Goal: Information Seeking & Learning: Compare options

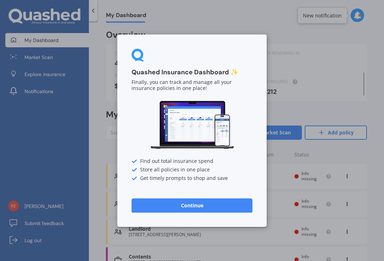
click at [221, 209] on button "Continue" at bounding box center [191, 205] width 121 height 14
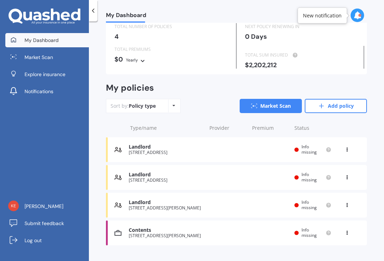
scroll to position [26, 0]
click at [146, 147] on div "Landlord" at bounding box center [166, 147] width 74 height 6
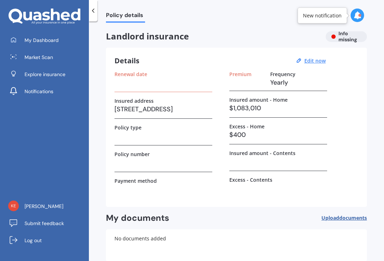
click at [38, 75] on span "Explore insurance" at bounding box center [45, 74] width 41 height 7
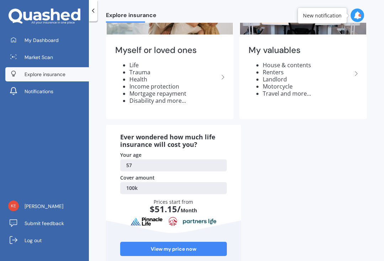
scroll to position [68, 0]
click at [37, 59] on span "Market Scan" at bounding box center [39, 57] width 28 height 7
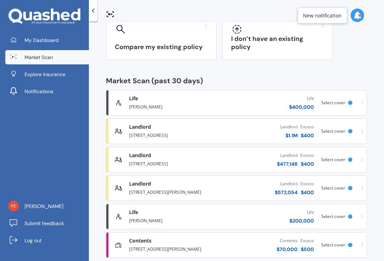
scroll to position [67, 0]
click at [178, 129] on div "Landlord High" at bounding box center [172, 127] width 86 height 7
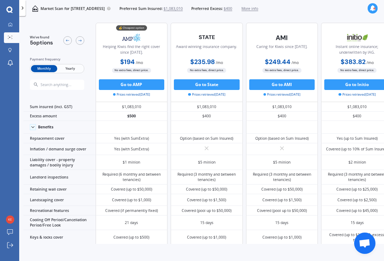
click at [69, 67] on span "Yearly" at bounding box center [70, 68] width 26 height 7
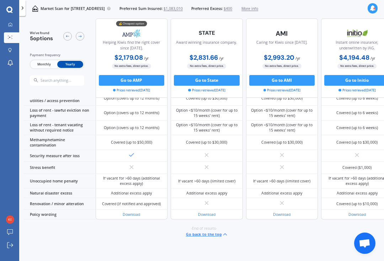
scroll to position [492, 0]
click at [44, 62] on span "Monthly" at bounding box center [44, 64] width 26 height 7
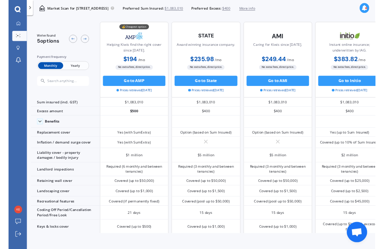
scroll to position [0, 0]
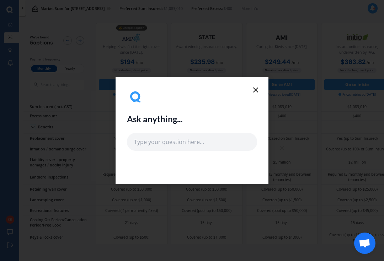
click at [252, 86] on icon at bounding box center [255, 90] width 9 height 9
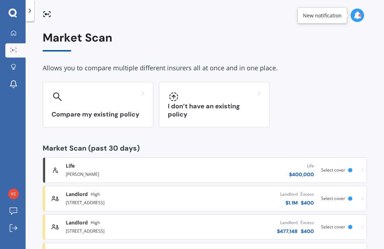
click at [82, 201] on div "[STREET_ADDRESS]" at bounding box center [125, 202] width 118 height 9
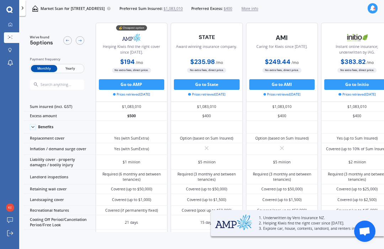
click at [9, 24] on icon at bounding box center [10, 24] width 4 height 4
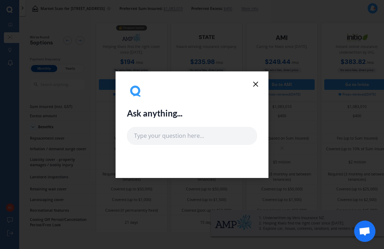
click at [12, 38] on div "Ask anything..." at bounding box center [192, 124] width 384 height 249
click at [257, 81] on icon at bounding box center [255, 84] width 9 height 9
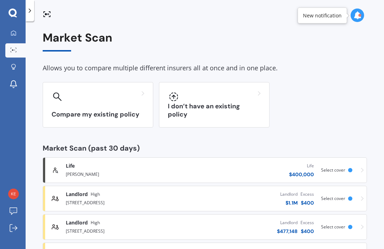
click at [117, 102] on div "Compare my existing policy" at bounding box center [98, 104] width 110 height 45
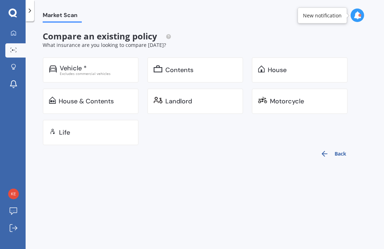
click at [185, 105] on div "Landlord" at bounding box center [195, 101] width 96 height 26
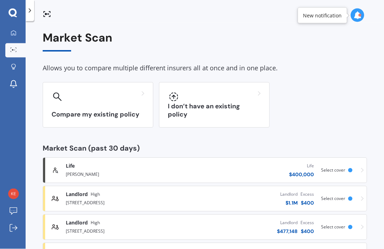
click at [98, 228] on div "[STREET_ADDRESS]" at bounding box center [125, 230] width 118 height 9
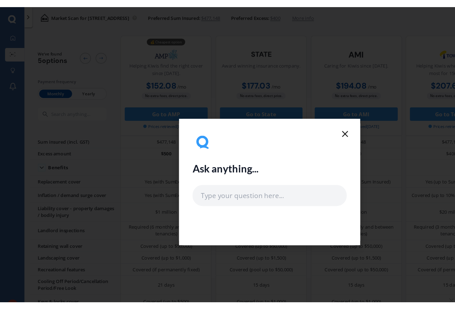
scroll to position [7, 65]
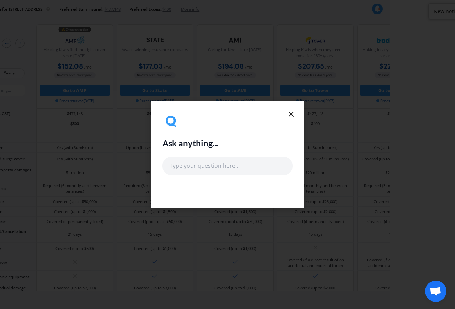
click at [295, 110] on icon at bounding box center [291, 114] width 9 height 9
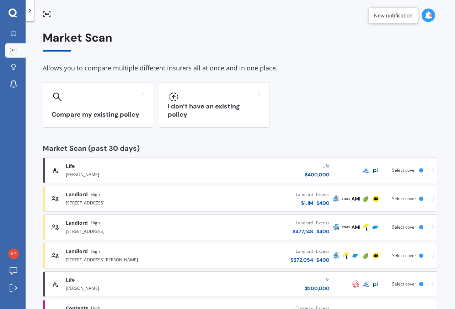
click at [356, 110] on div "Compare my existing policy I don’t have an existing policy" at bounding box center [240, 104] width 395 height 45
